Goal: Obtain resource: Obtain resource

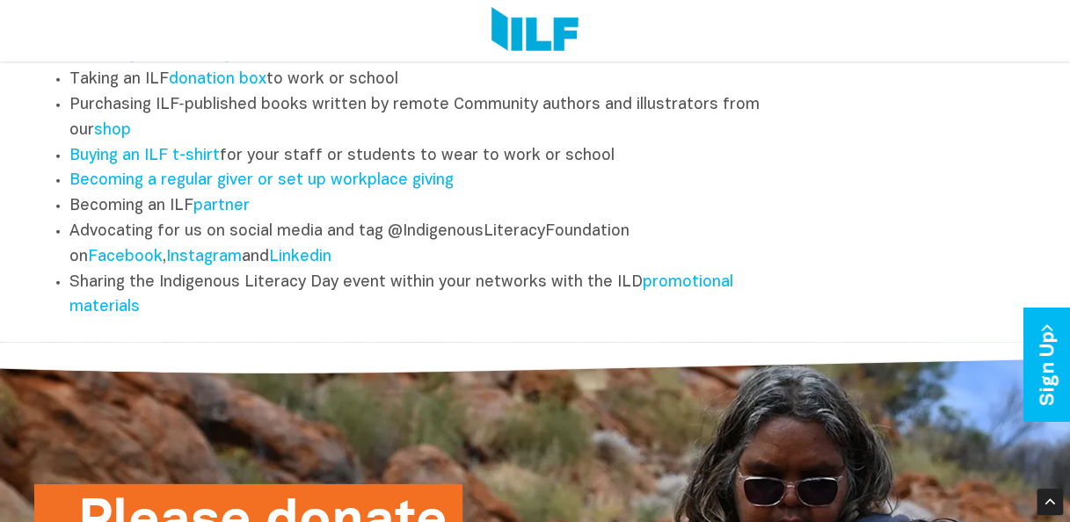
scroll to position [2307, 0]
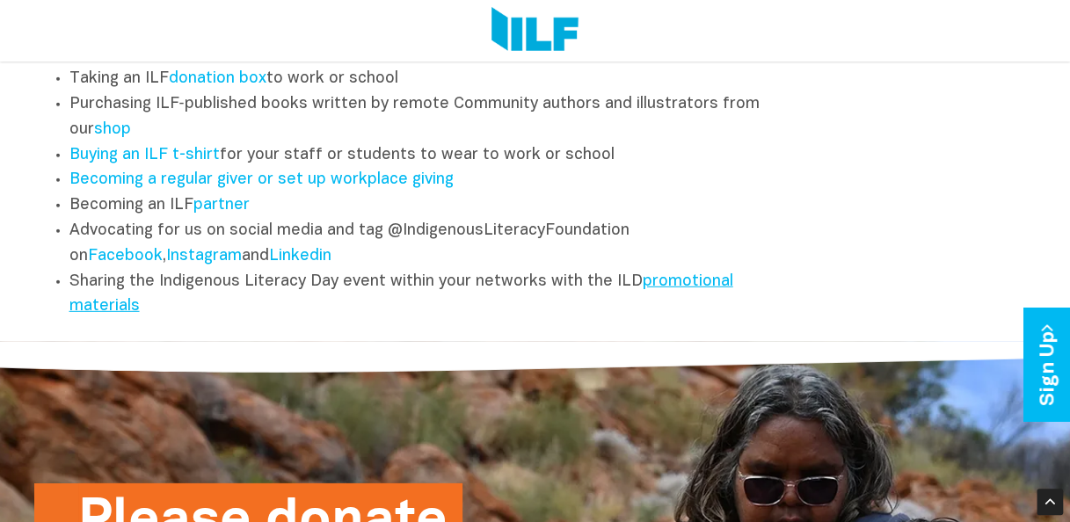
click at [698, 292] on link "promotional materials" at bounding box center [401, 294] width 664 height 40
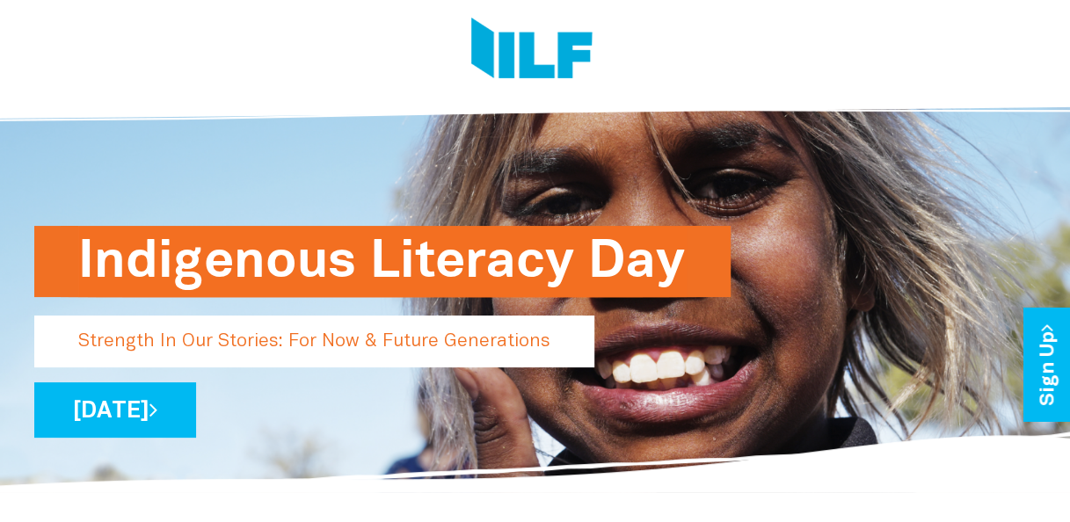
scroll to position [0, 0]
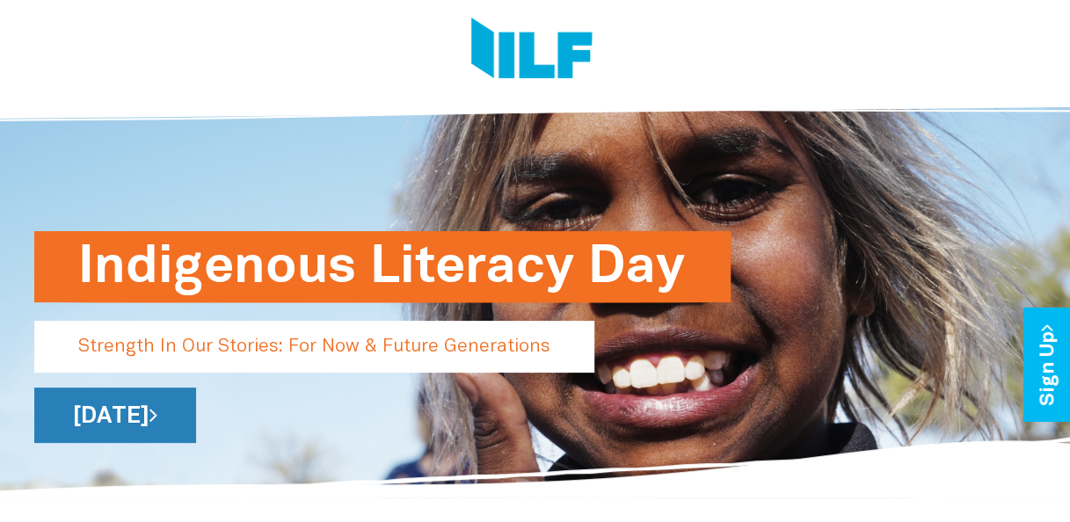
click at [196, 412] on link "[DATE]" at bounding box center [115, 415] width 162 height 55
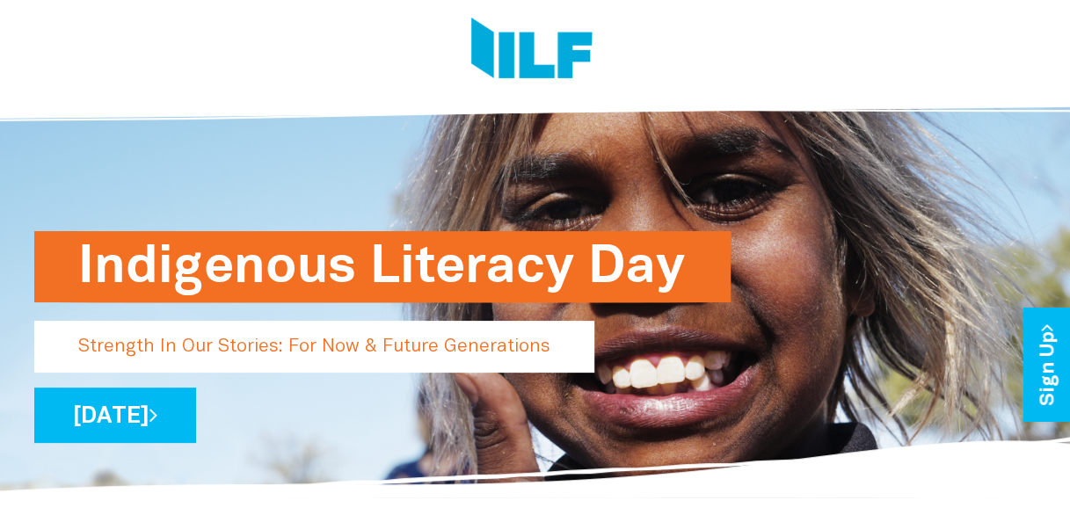
click at [317, 277] on h1 "Indigenous Literacy Day" at bounding box center [382, 266] width 608 height 71
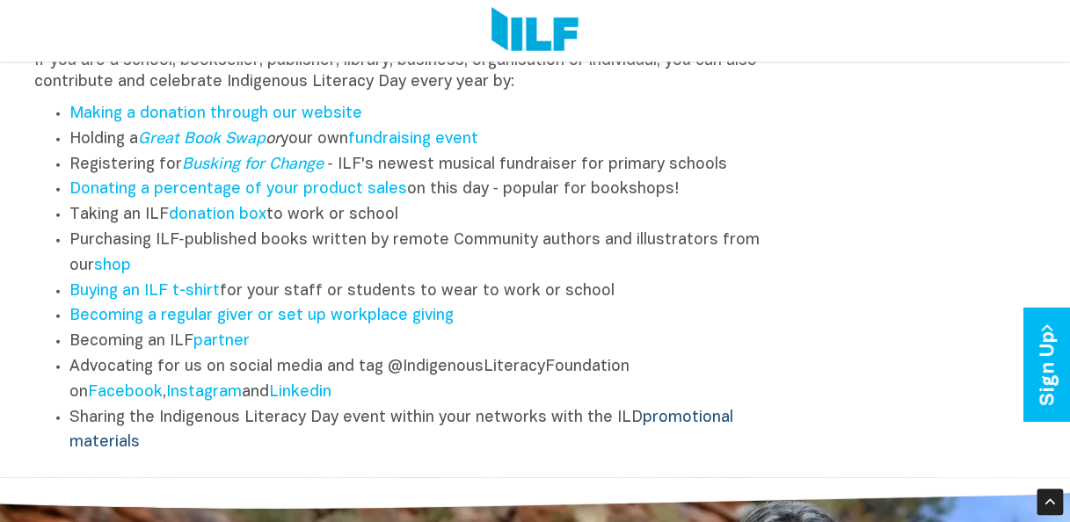
scroll to position [2171, 0]
click at [658, 435] on link "promotional materials" at bounding box center [401, 430] width 664 height 40
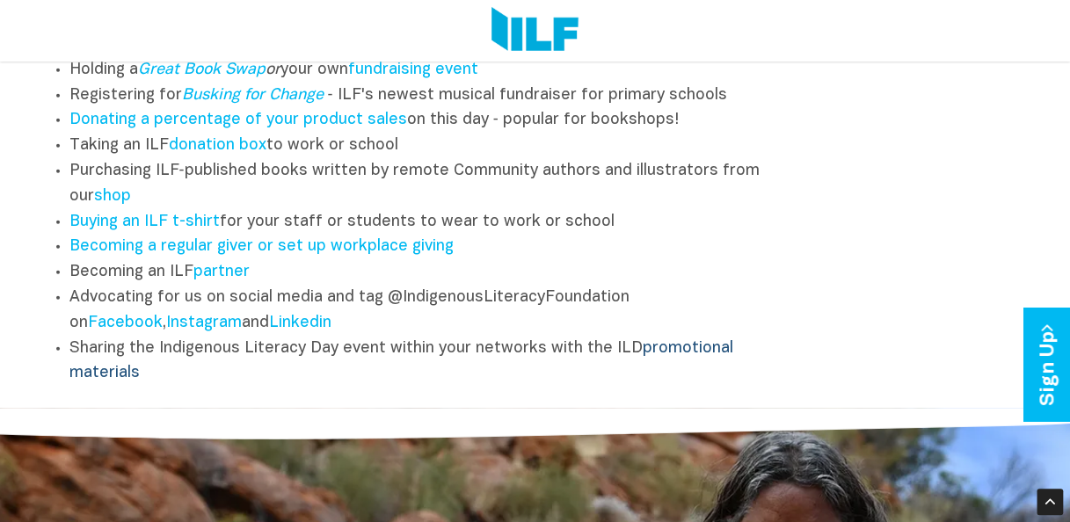
scroll to position [2236, 0]
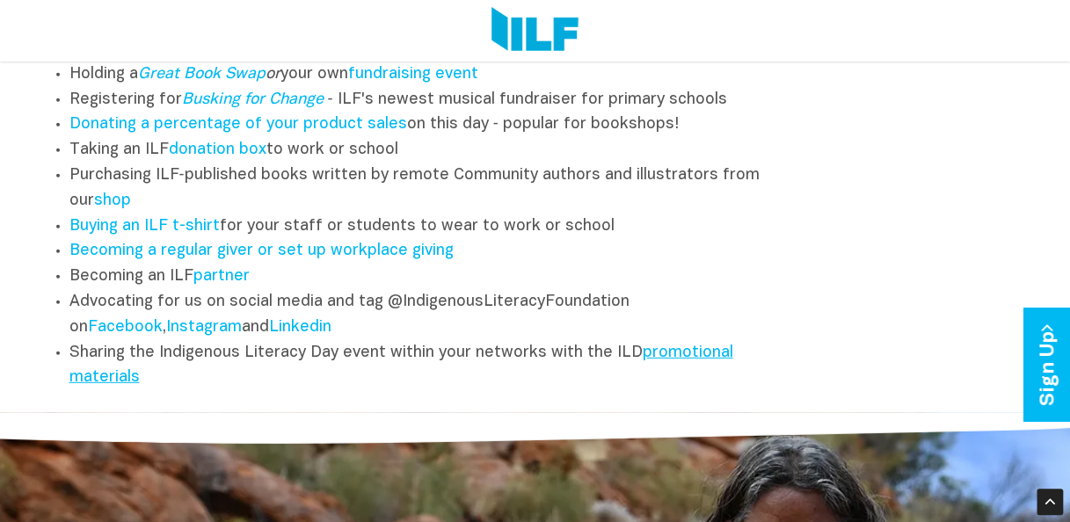
click at [659, 366] on link "promotional materials" at bounding box center [401, 365] width 664 height 40
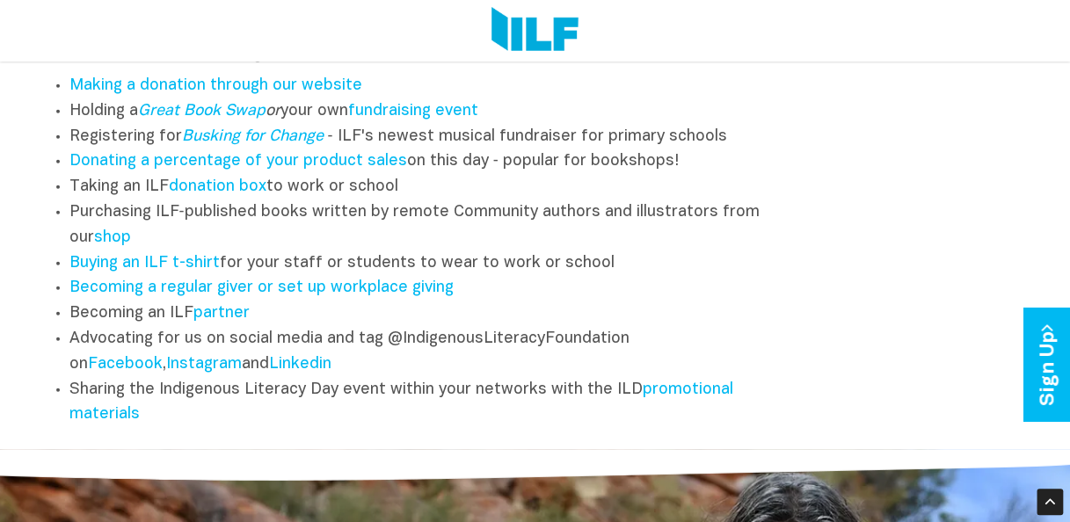
scroll to position [2200, 0]
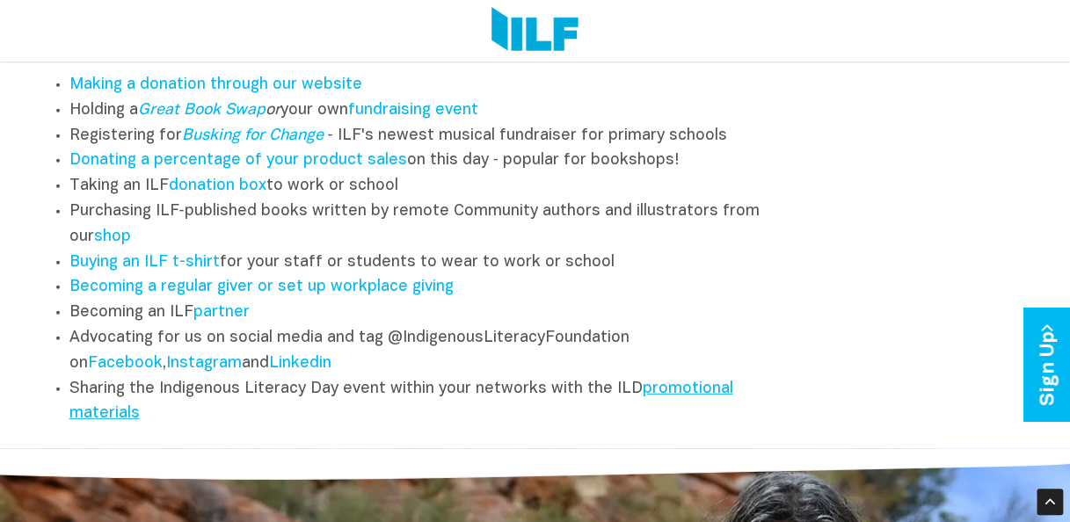
click at [686, 403] on link "promotional materials" at bounding box center [401, 401] width 664 height 40
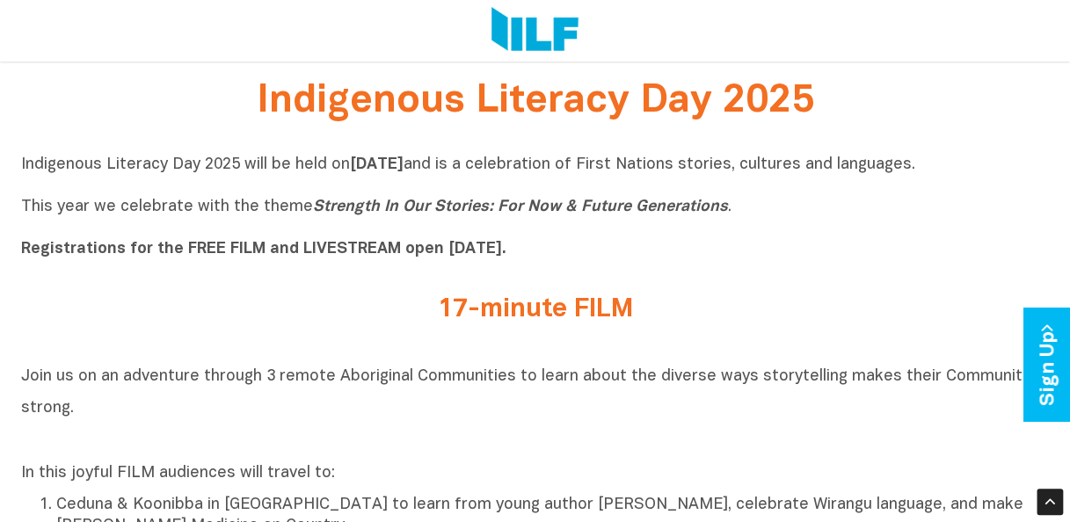
scroll to position [473, 0]
